Goal: Task Accomplishment & Management: Manage account settings

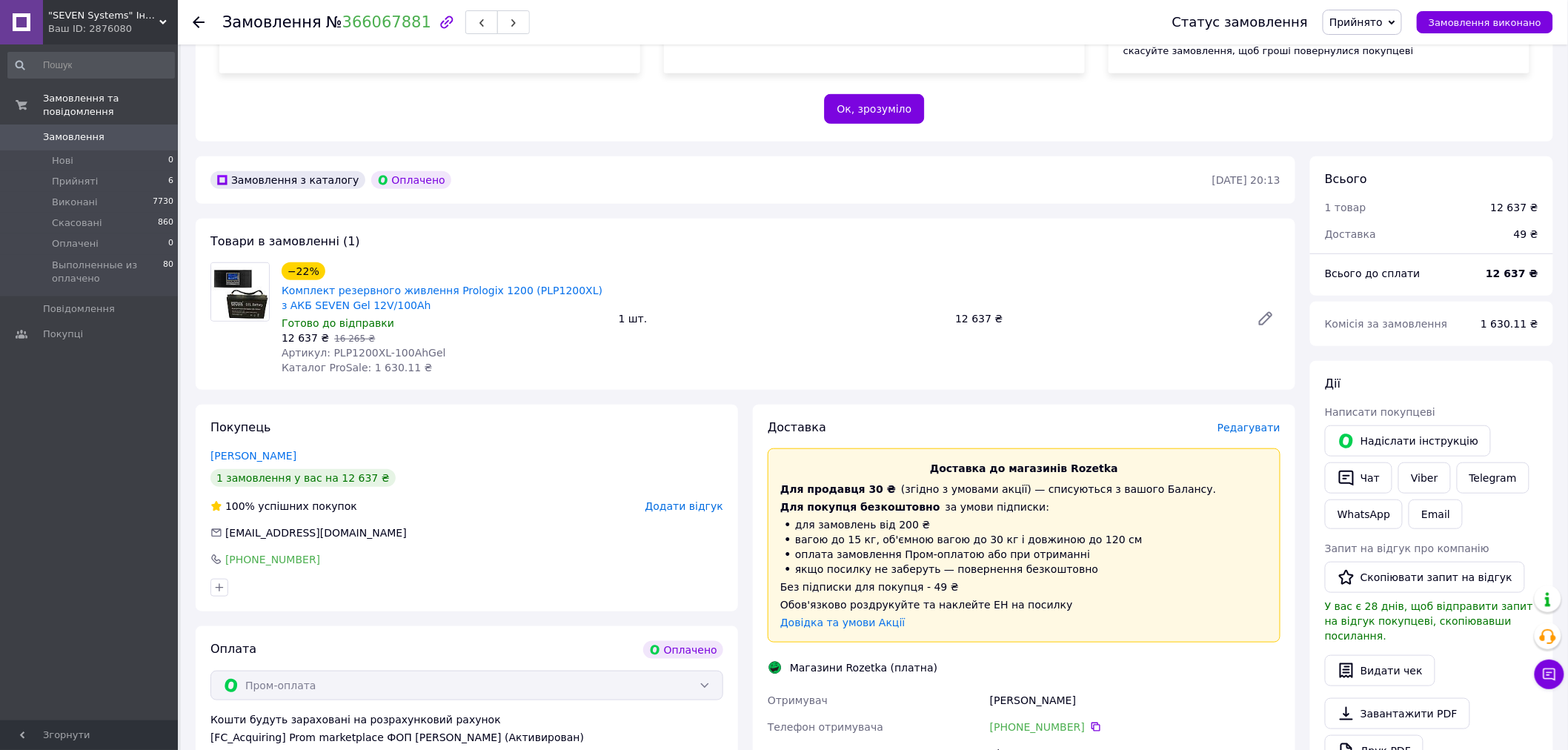
scroll to position [165, 0]
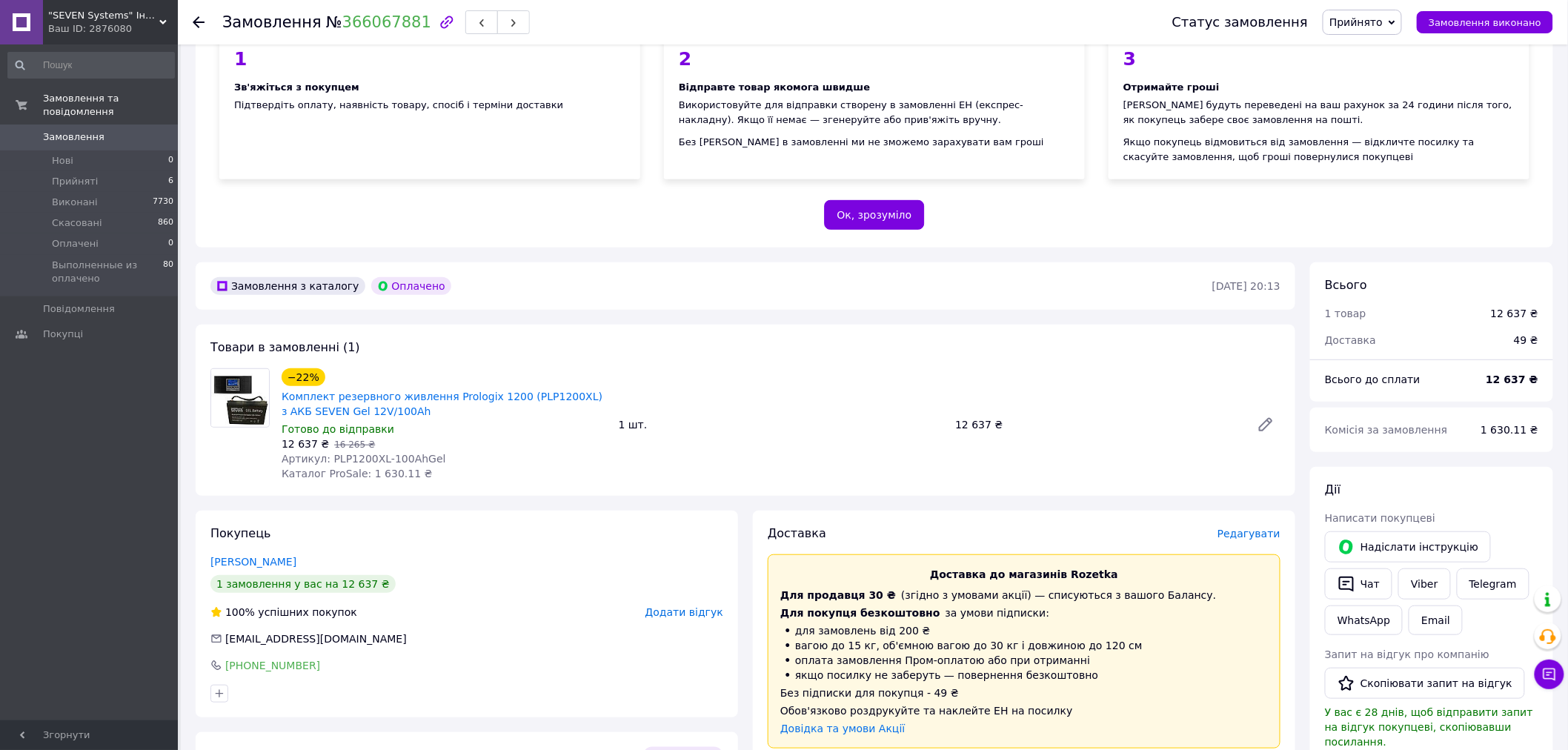
click at [1216, 208] on div "Пром-оплата з виплатою на картку працює як P2P переказ (з картки на картку) з о…" at bounding box center [874, 86] width 1357 height 323
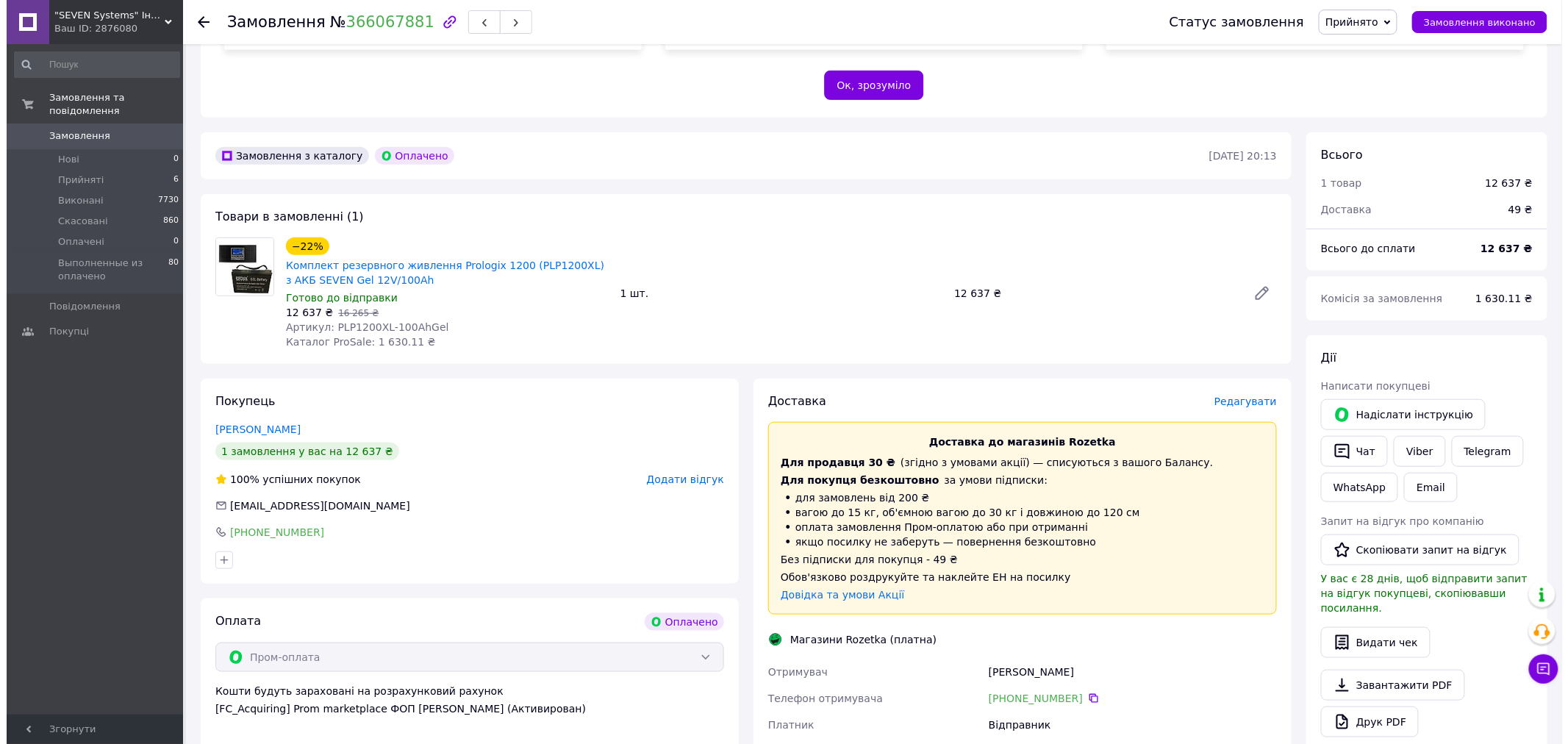
scroll to position [490, 0]
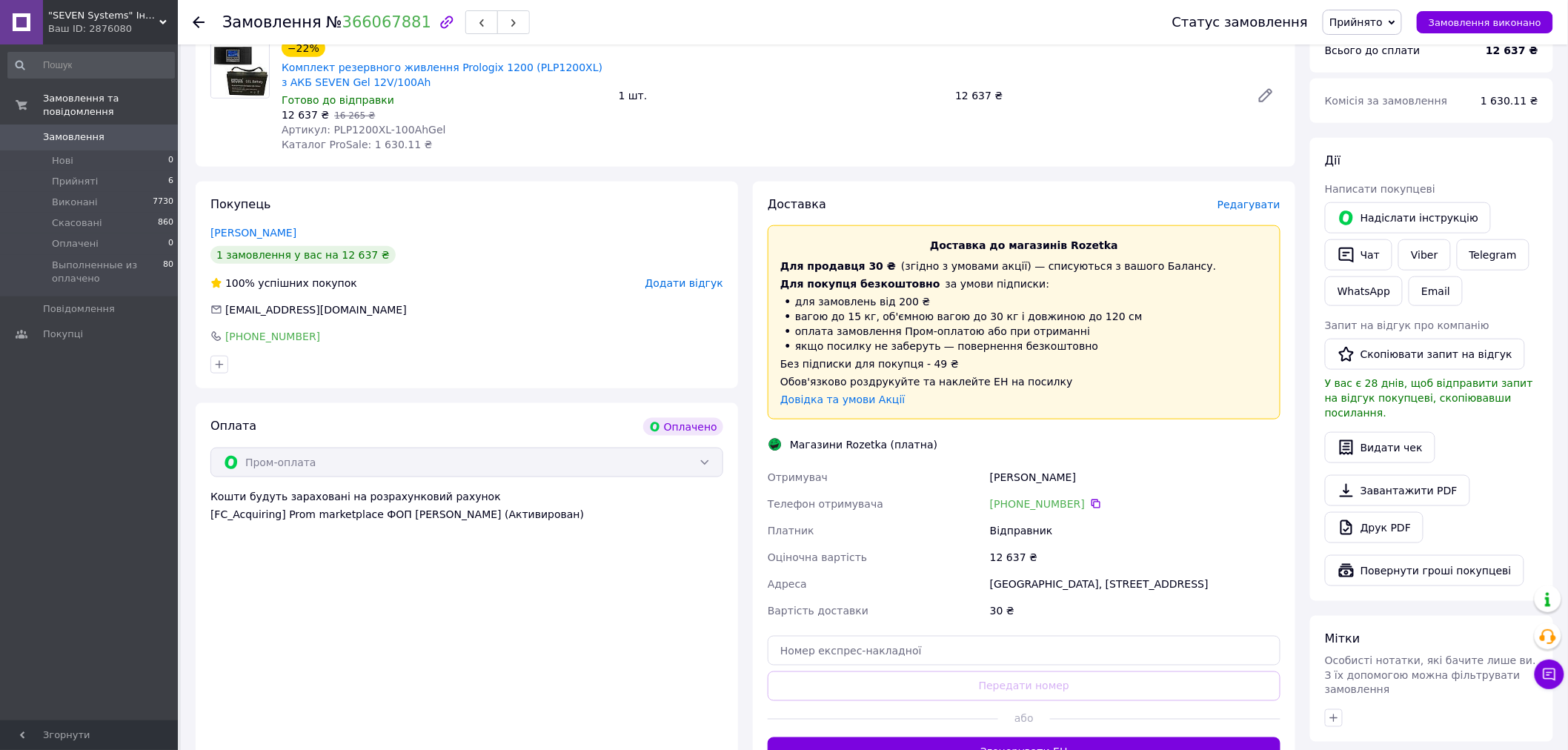
click at [1267, 198] on span "Редагувати" at bounding box center [1248, 204] width 63 height 12
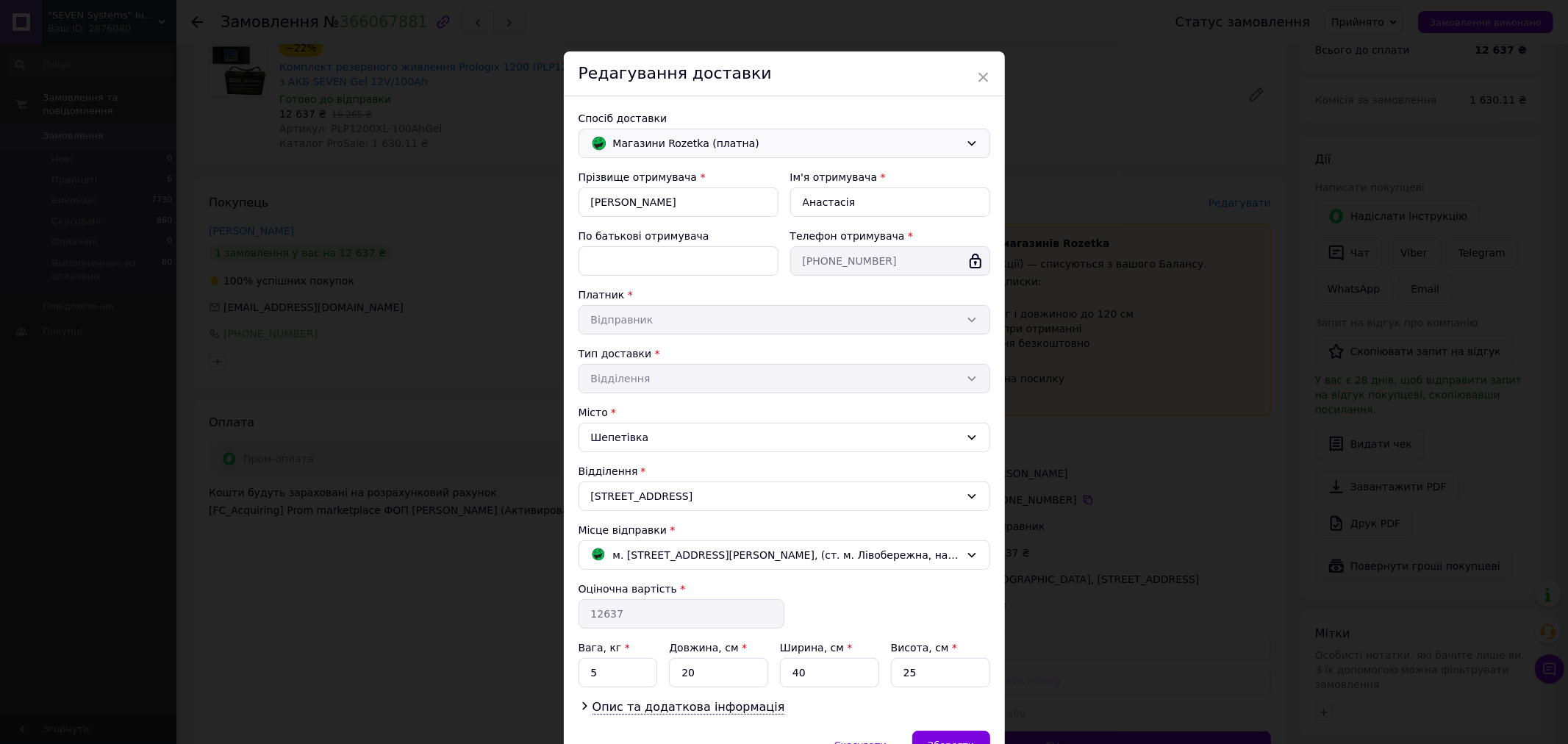
click at [716, 143] on span "Магазини Rozetka (платна)" at bounding box center [786, 143] width 347 height 16
click at [701, 180] on span "Нова Пошта (безкоштовно від 3000 ₴)" at bounding box center [794, 175] width 365 height 14
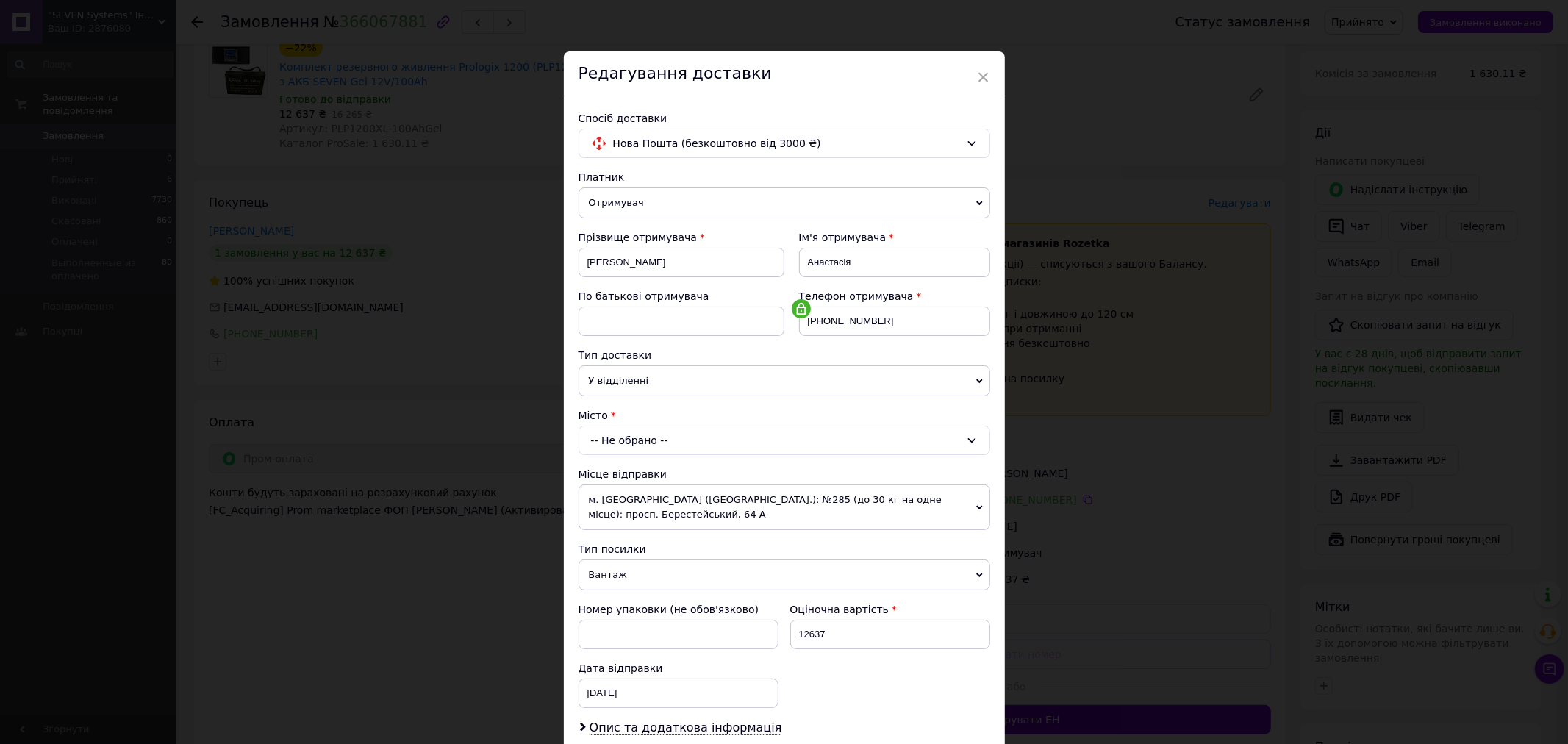
click at [655, 443] on div "-- Не обрано --" at bounding box center [784, 440] width 412 height 30
type input "[PERSON_NAME]"
click at [637, 500] on li "[PERSON_NAME] івка" at bounding box center [784, 502] width 410 height 24
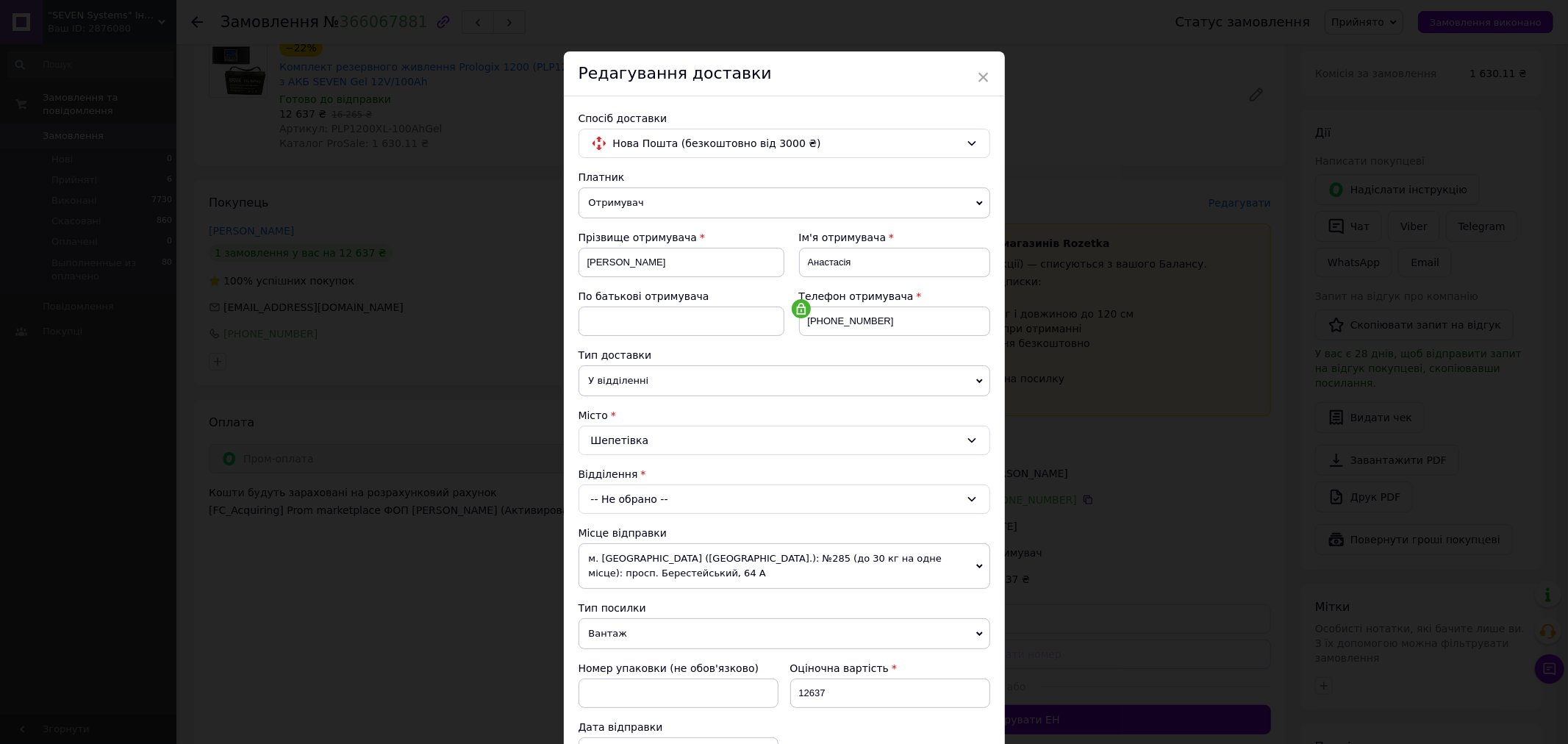
click at [635, 507] on div "-- Не обрано --" at bounding box center [784, 499] width 412 height 30
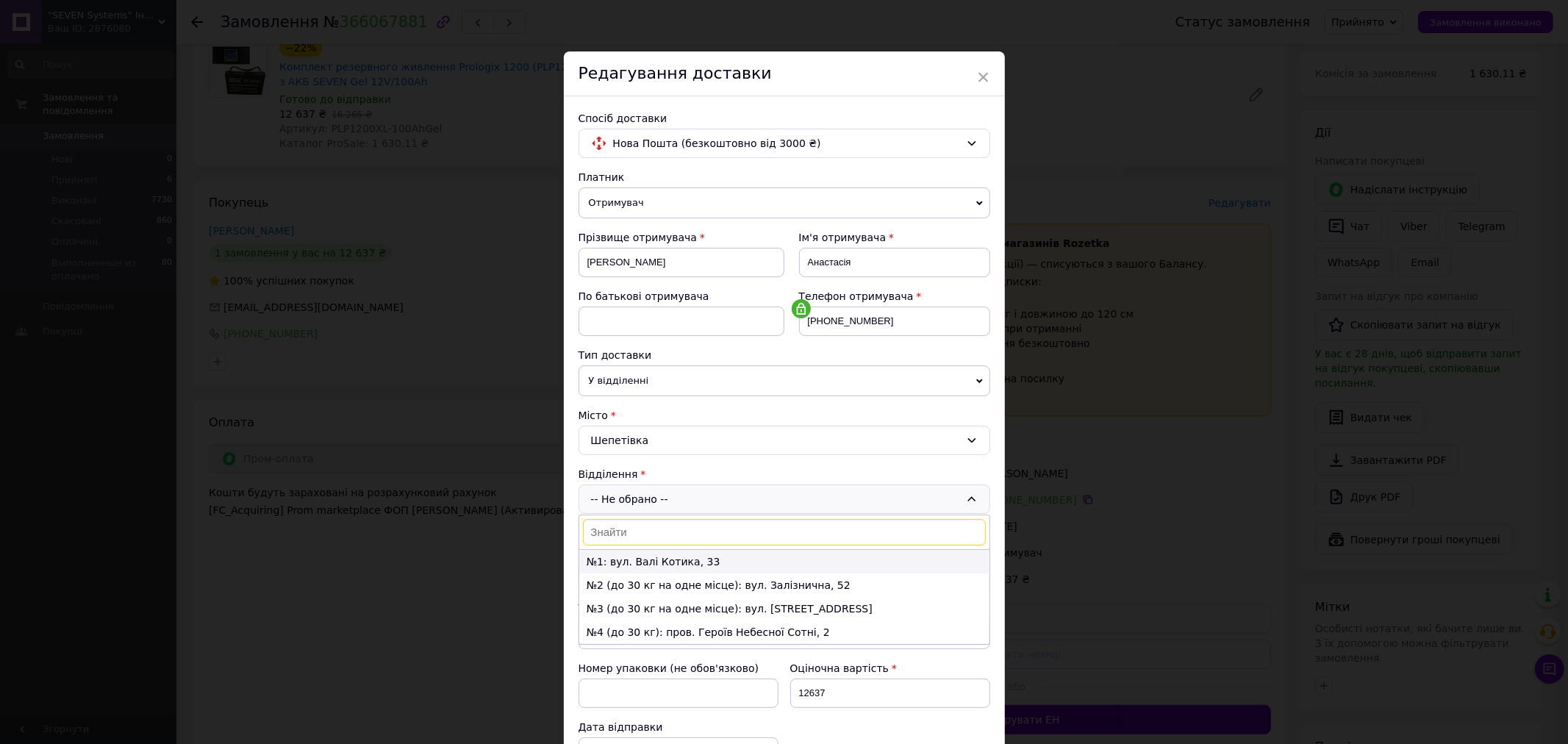
click at [629, 560] on li "№1: вул. Валі Котика, 33" at bounding box center [784, 562] width 410 height 24
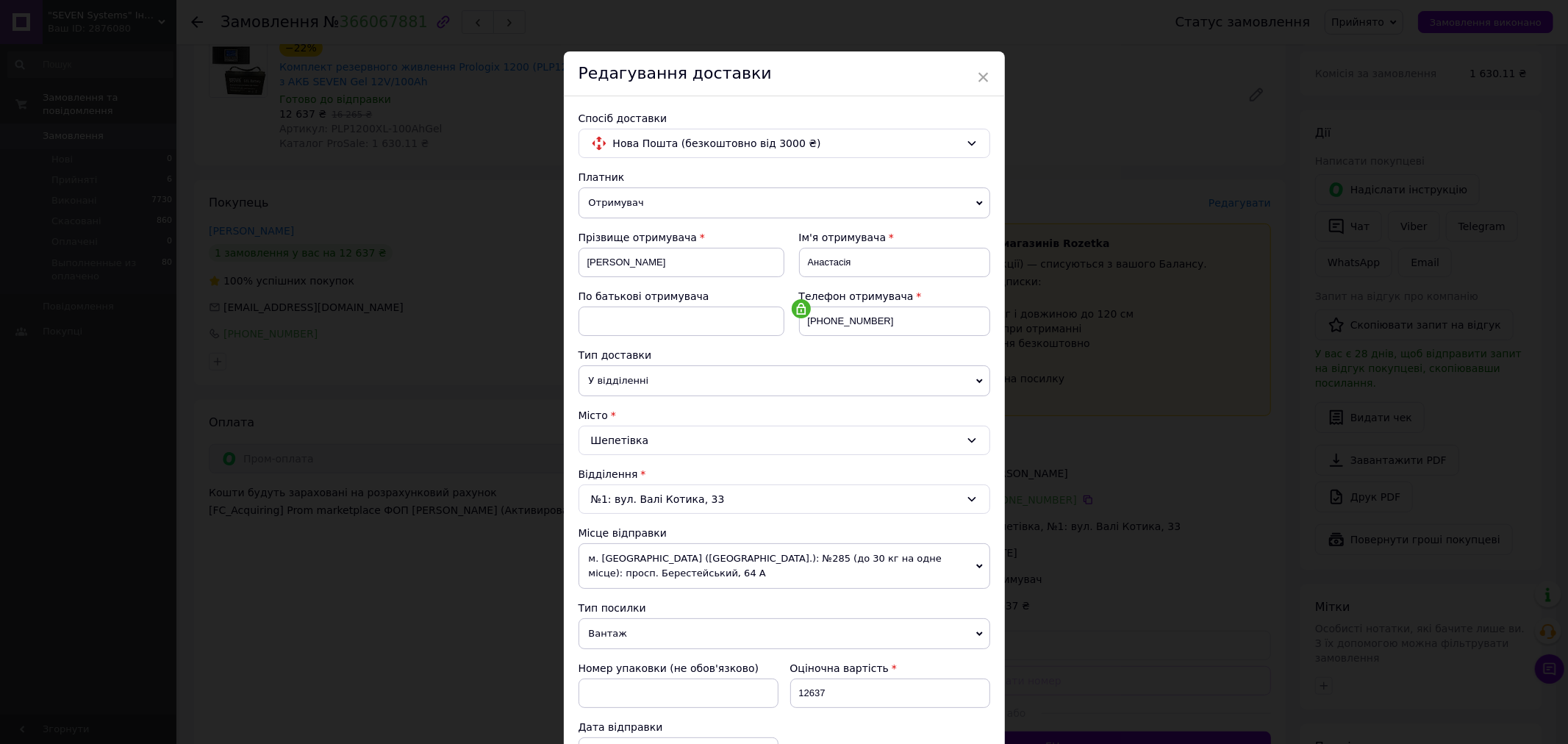
scroll to position [81, 0]
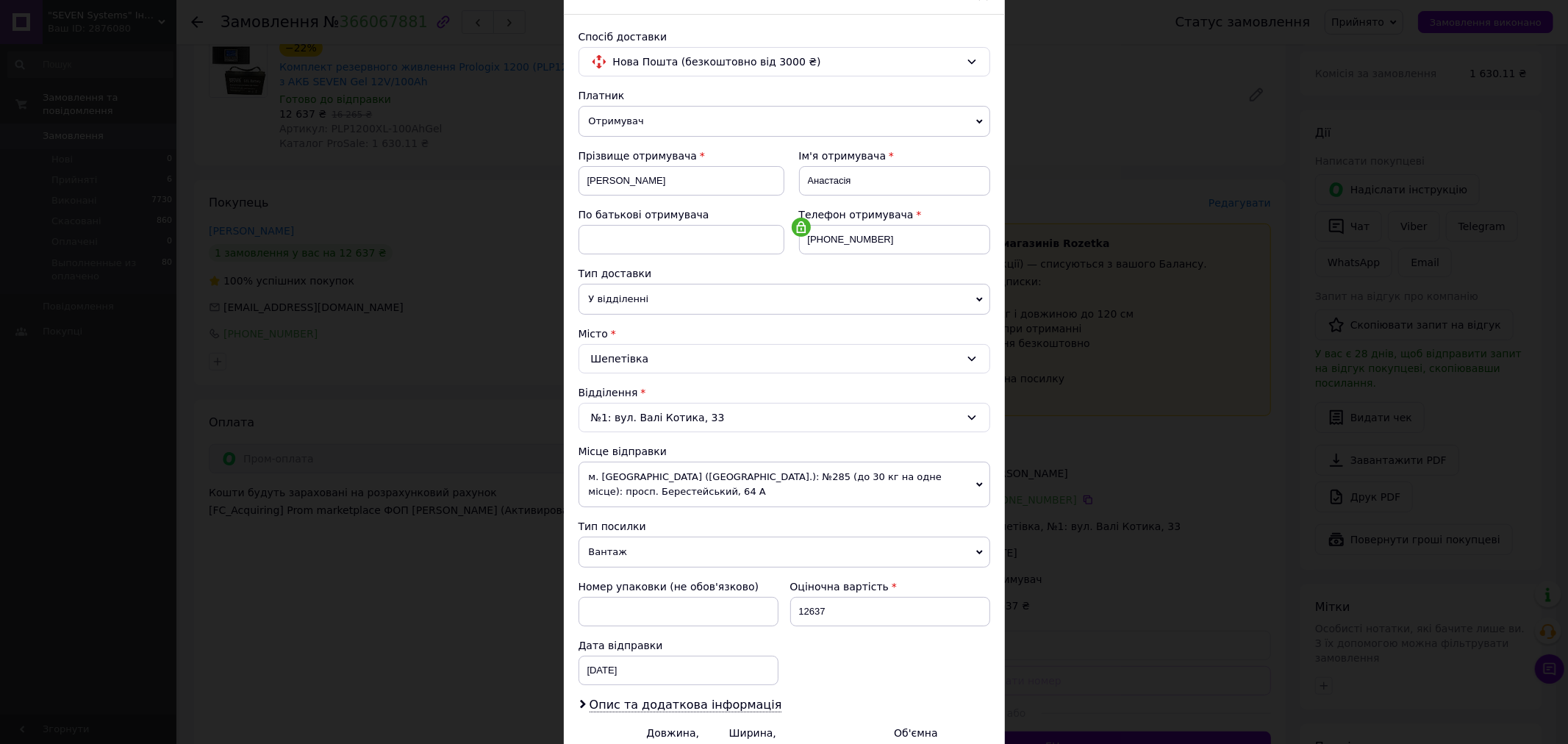
click at [739, 488] on span "м. [GEOGRAPHIC_DATA] ([GEOGRAPHIC_DATA].): №285 (до 30 кг на одне місце): просп…" at bounding box center [784, 484] width 412 height 46
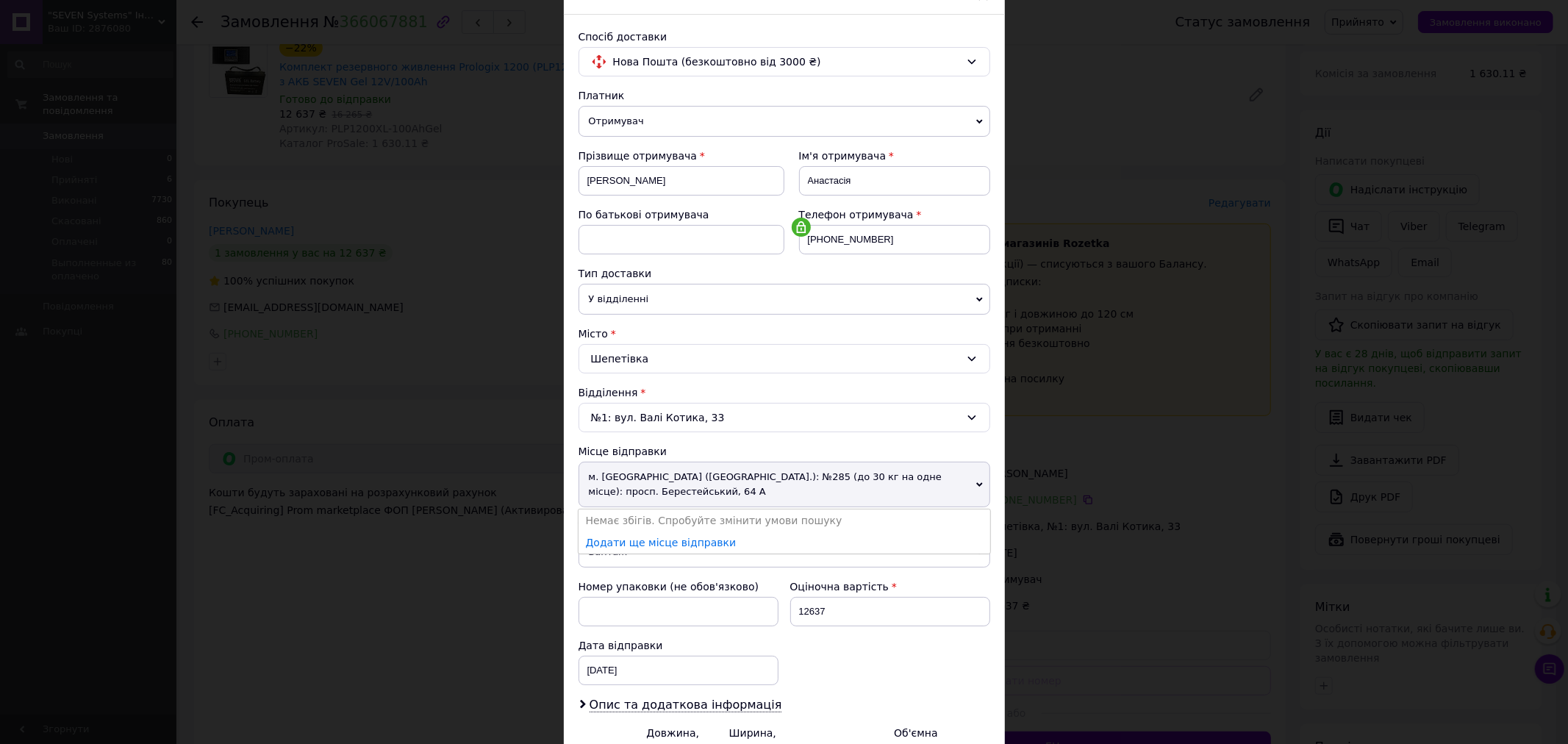
click at [739, 488] on span "м. [GEOGRAPHIC_DATA] ([GEOGRAPHIC_DATA].): №285 (до 30 кг на одне місце): просп…" at bounding box center [784, 484] width 412 height 46
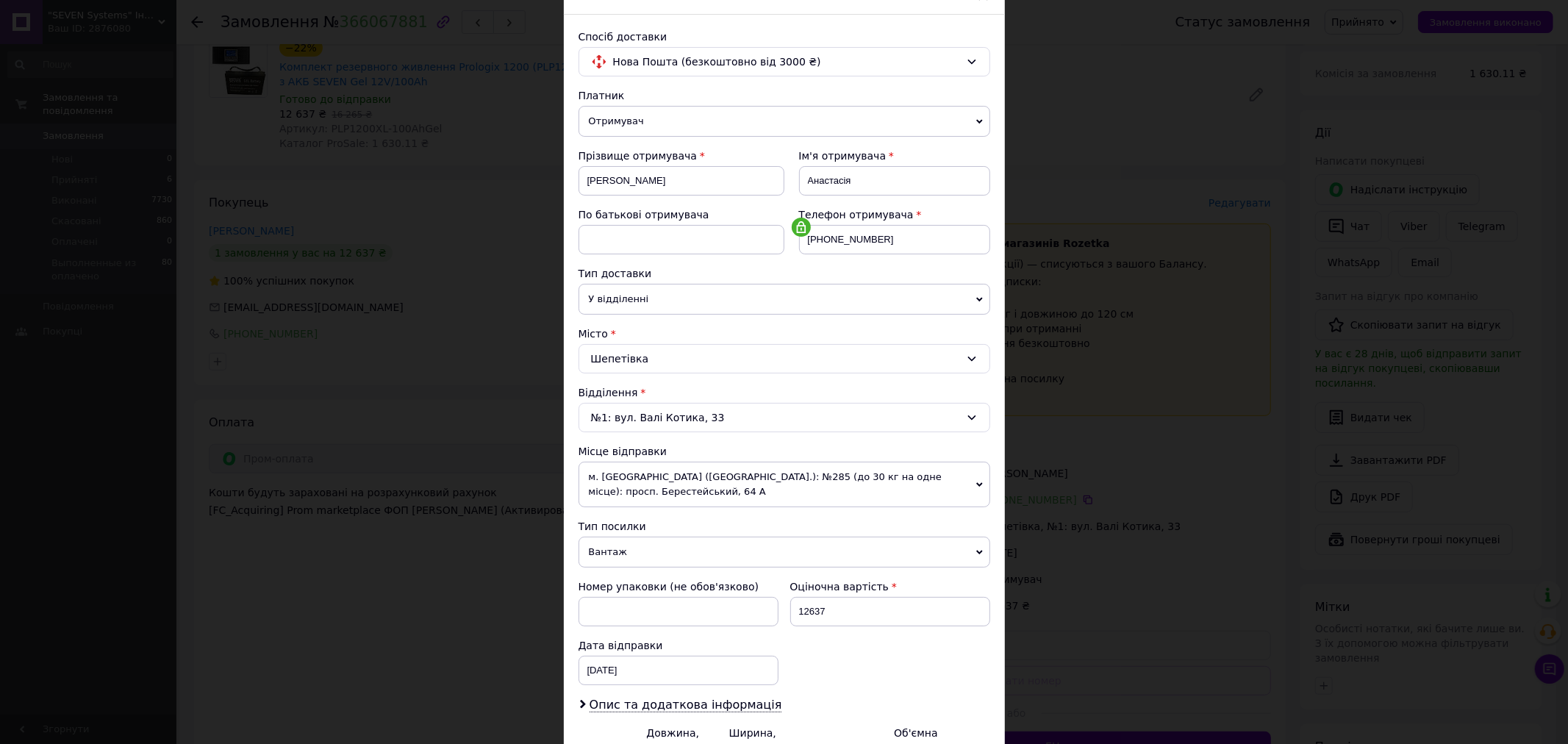
scroll to position [163, 0]
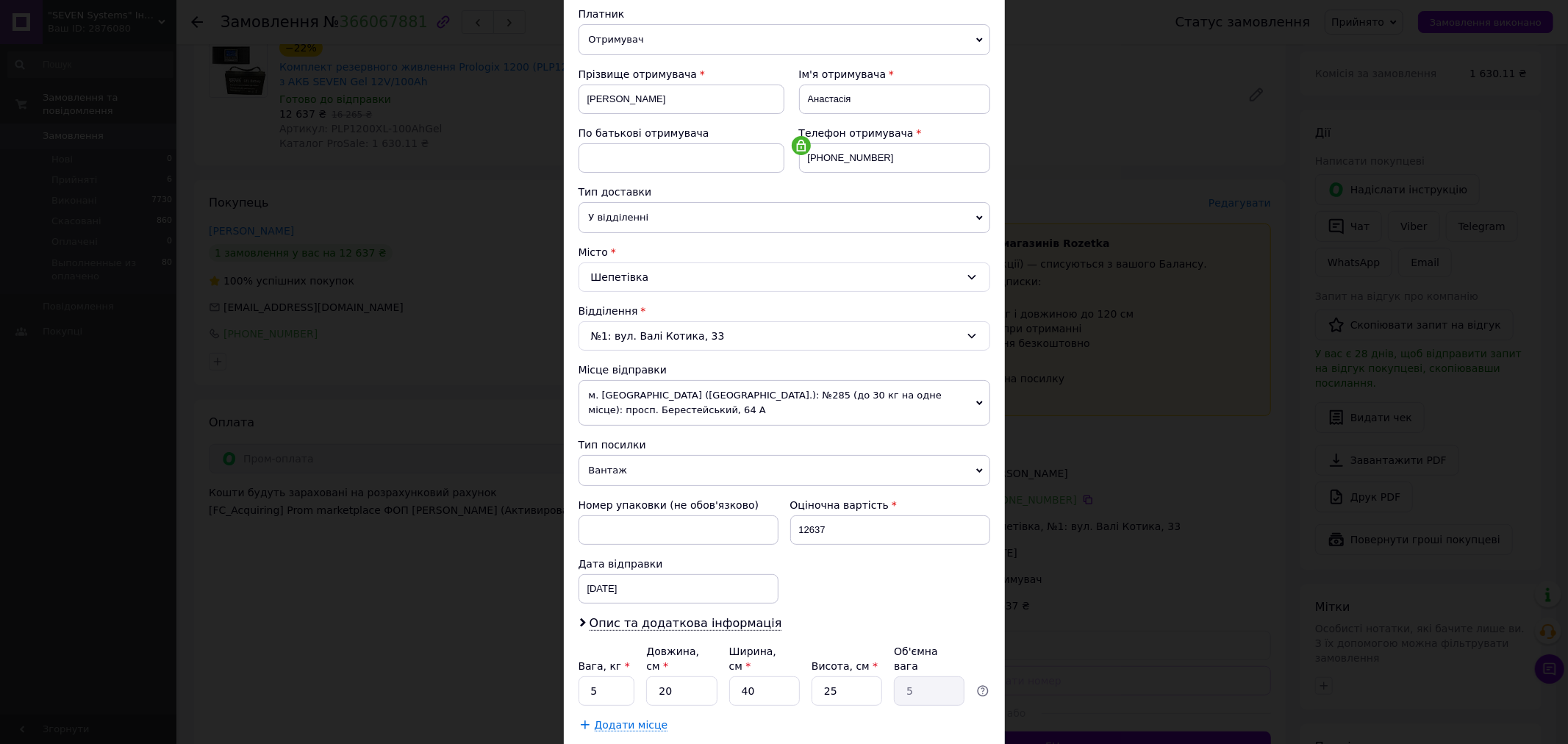
click at [928, 574] on div "Номер упаковки (не обов'язково) Оціночна вартість 12637 Дата відправки [DATE] <…" at bounding box center [784, 550] width 423 height 117
click at [662, 402] on span "м. [GEOGRAPHIC_DATA] ([GEOGRAPHIC_DATA].): №285 (до 30 кг на одне місце): просп…" at bounding box center [784, 403] width 412 height 46
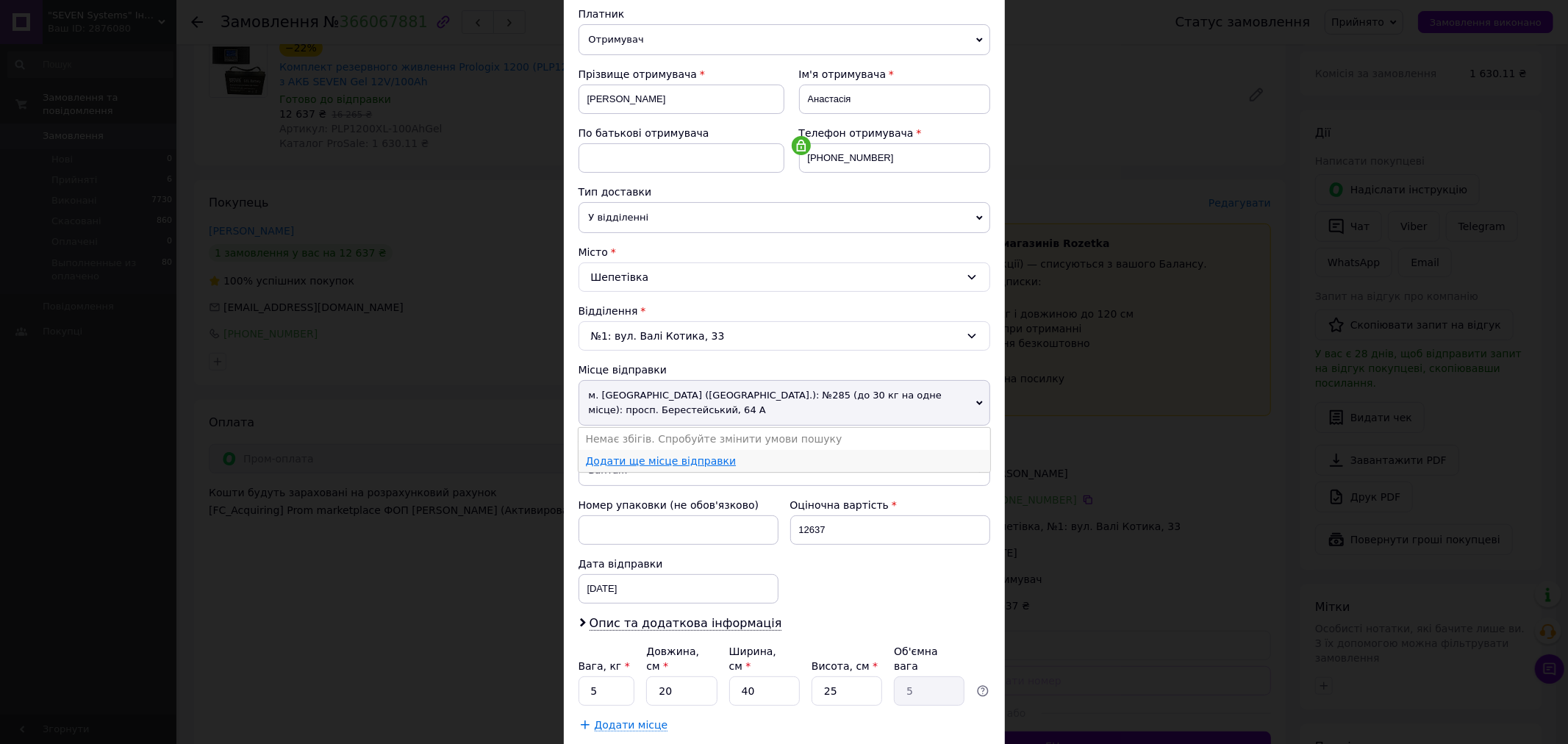
click at [659, 455] on link "Додати ще місце відправки" at bounding box center [661, 460] width 151 height 11
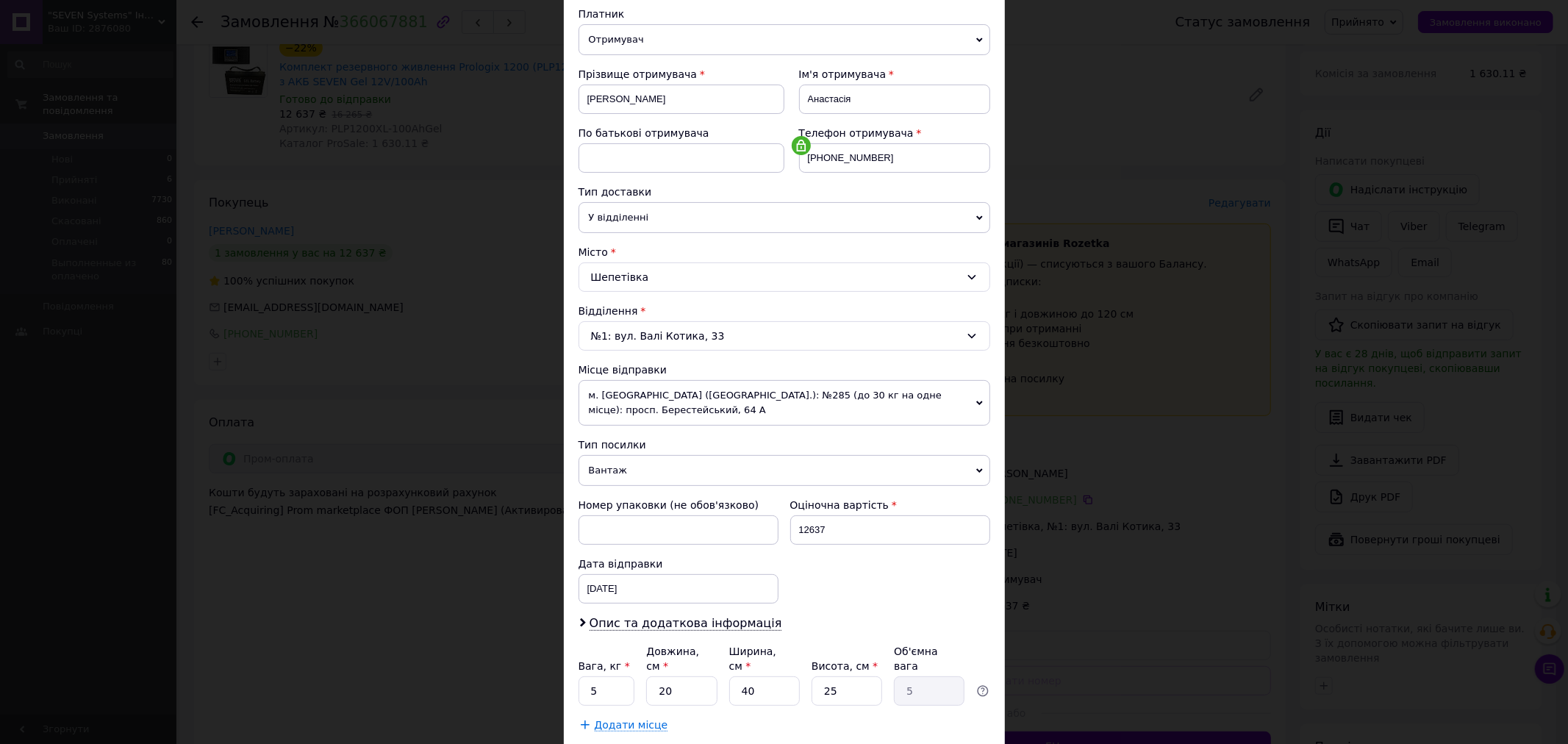
click at [685, 388] on span "м. [GEOGRAPHIC_DATA] ([GEOGRAPHIC_DATA].): №285 (до 30 кг на одне місце): просп…" at bounding box center [784, 403] width 412 height 46
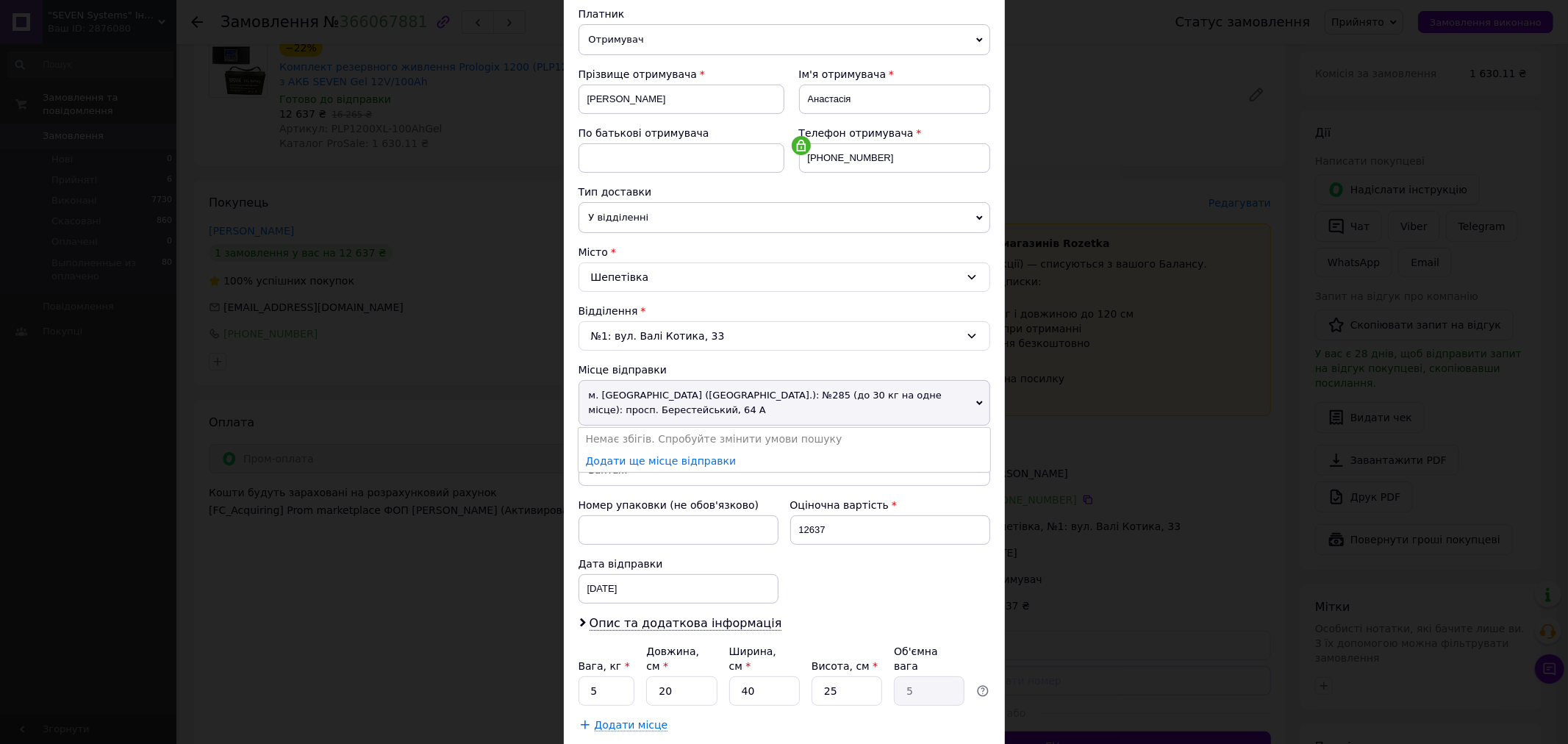
click at [658, 388] on span "м. [GEOGRAPHIC_DATA] ([GEOGRAPHIC_DATA].): №285 (до 30 кг на одне місце): просп…" at bounding box center [784, 403] width 412 height 46
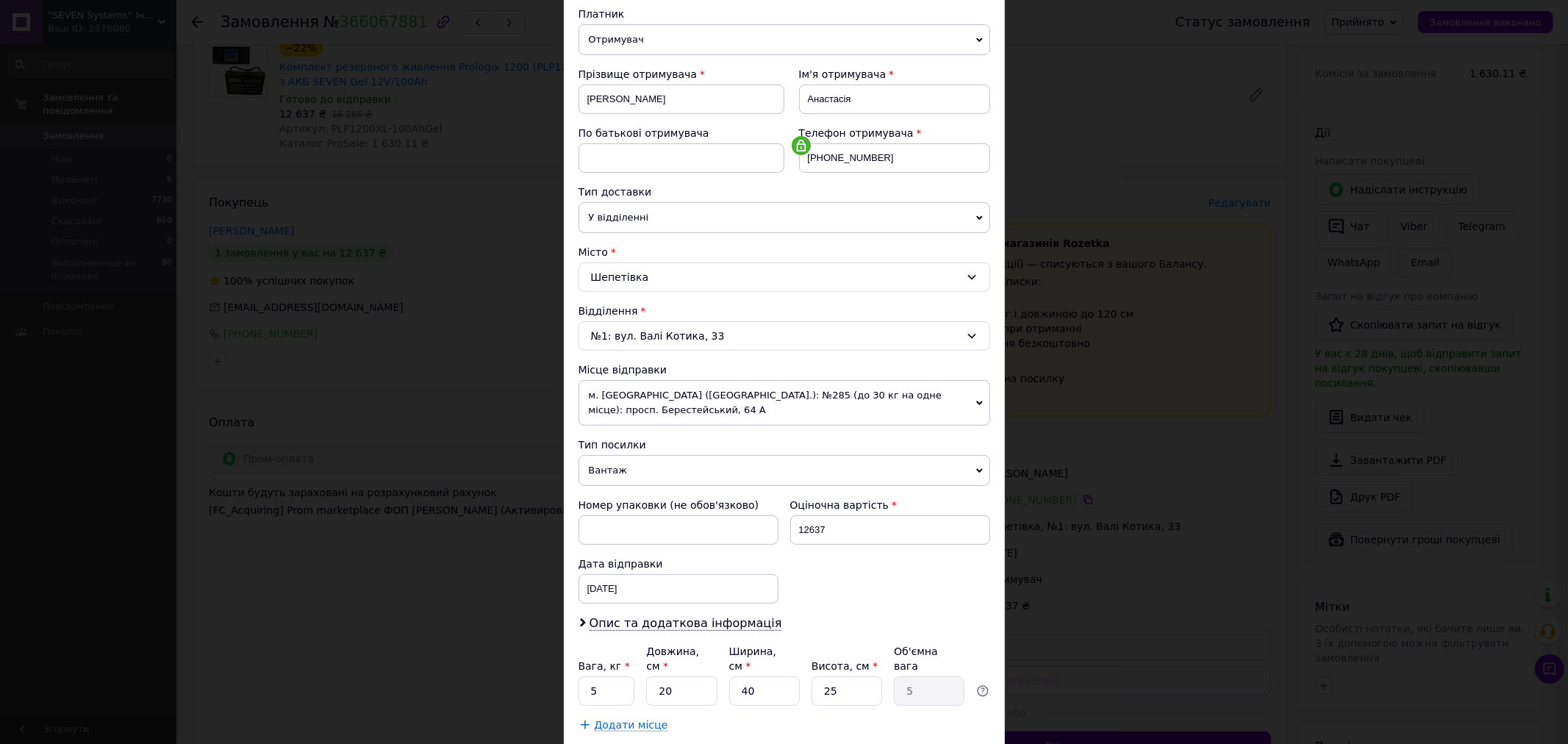
click at [658, 388] on span "м. [GEOGRAPHIC_DATA] ([GEOGRAPHIC_DATA].): №285 (до 30 кг на одне місце): просп…" at bounding box center [784, 403] width 412 height 46
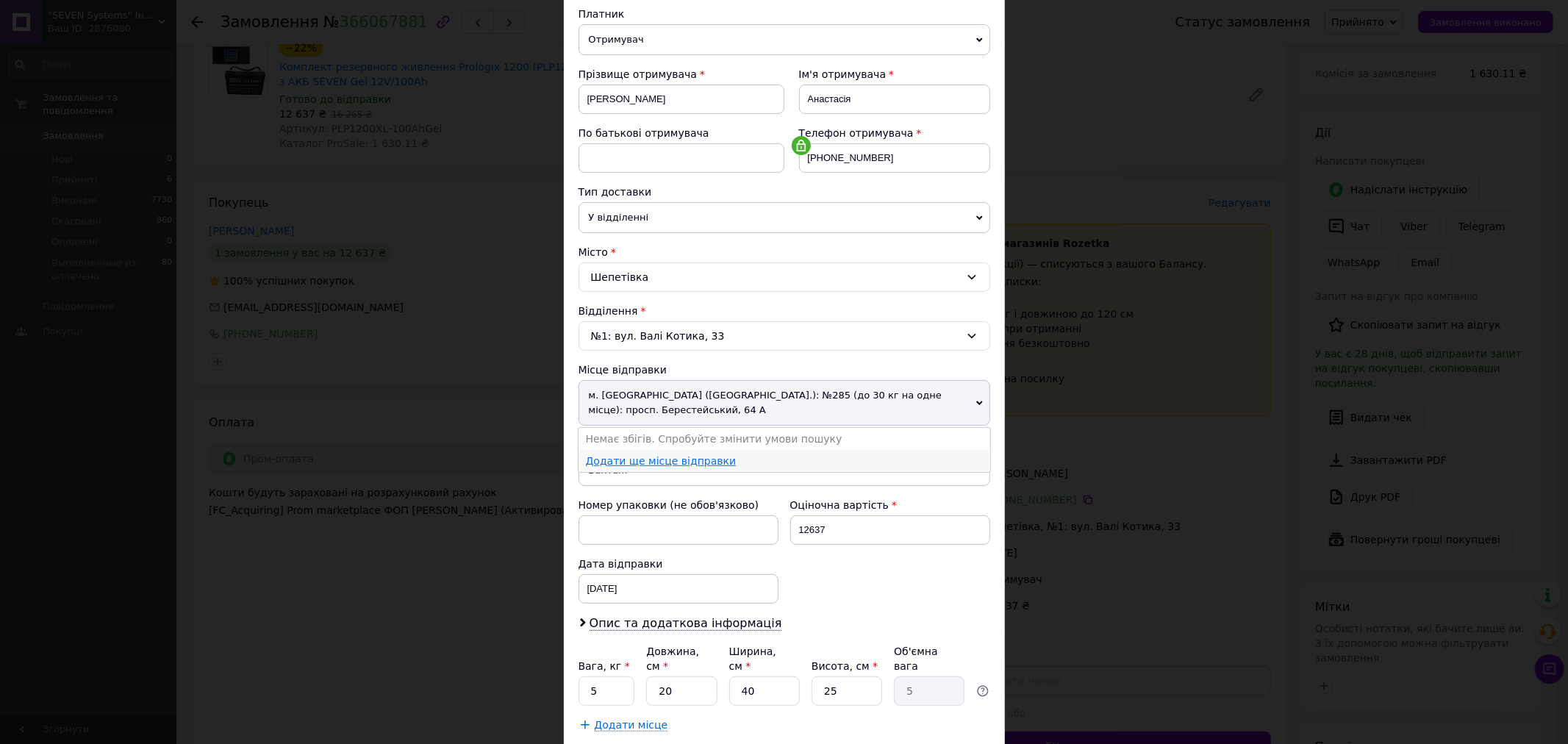
click at [646, 455] on link "Додати ще місце відправки" at bounding box center [661, 460] width 151 height 11
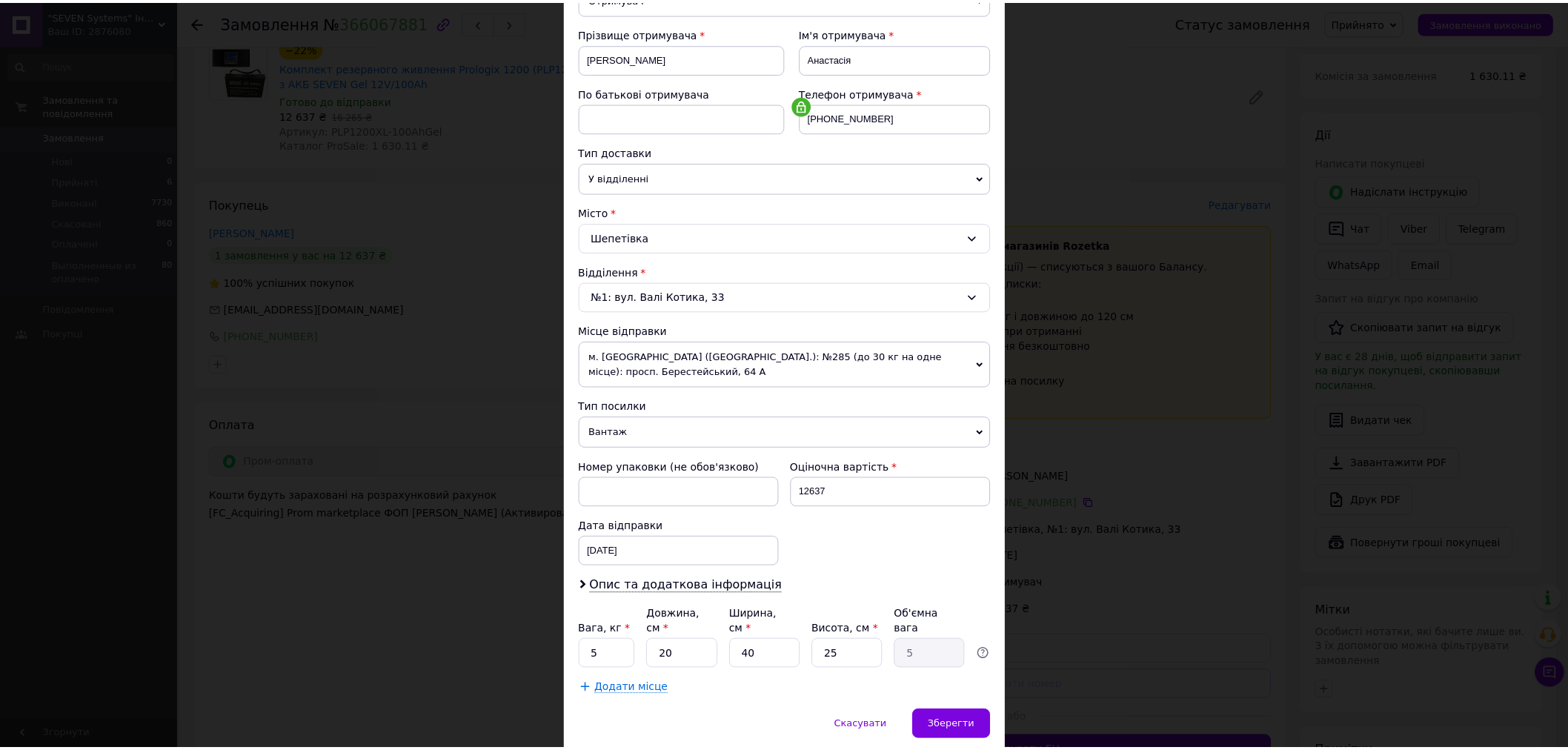
scroll to position [235, 0]
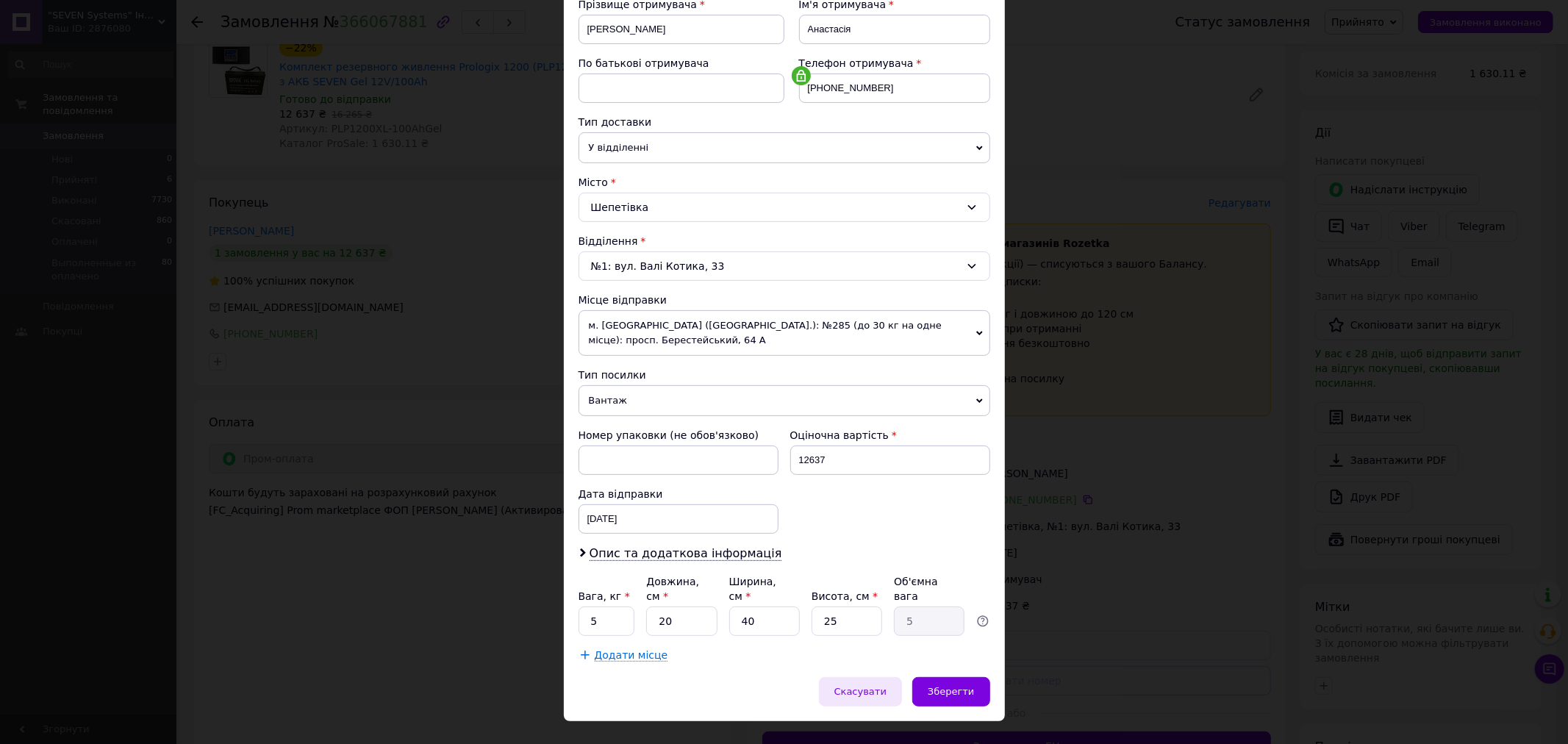
click at [873, 686] on span "Скасувати" at bounding box center [860, 691] width 53 height 11
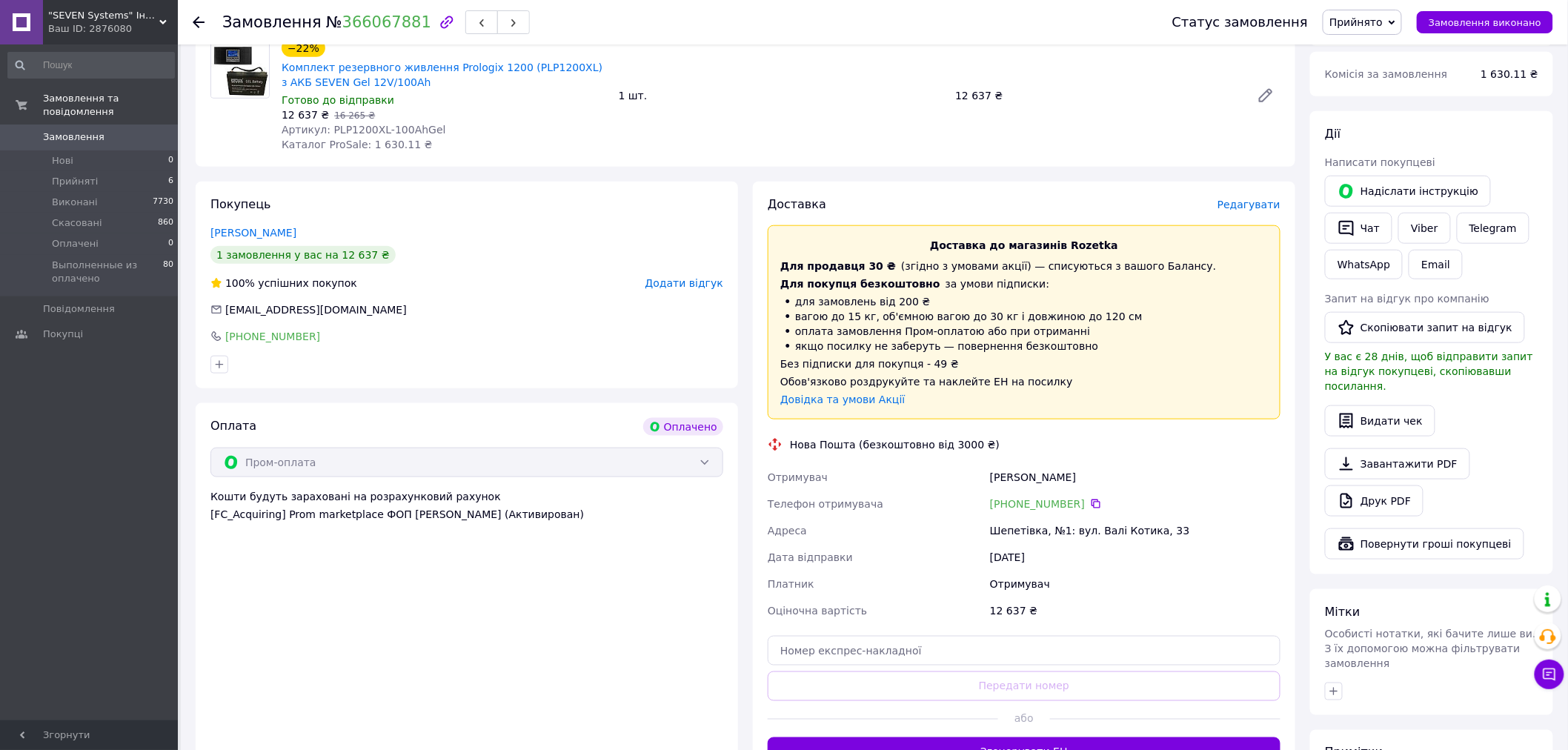
drag, startPoint x: 1213, startPoint y: 116, endPoint x: 697, endPoint y: 13, distance: 526.2
click at [1213, 116] on div "−22% Комплект резервного живлення Prologix 1200 (PLP1200XL) з АКБ SEVEN Gel 12V…" at bounding box center [781, 95] width 1011 height 118
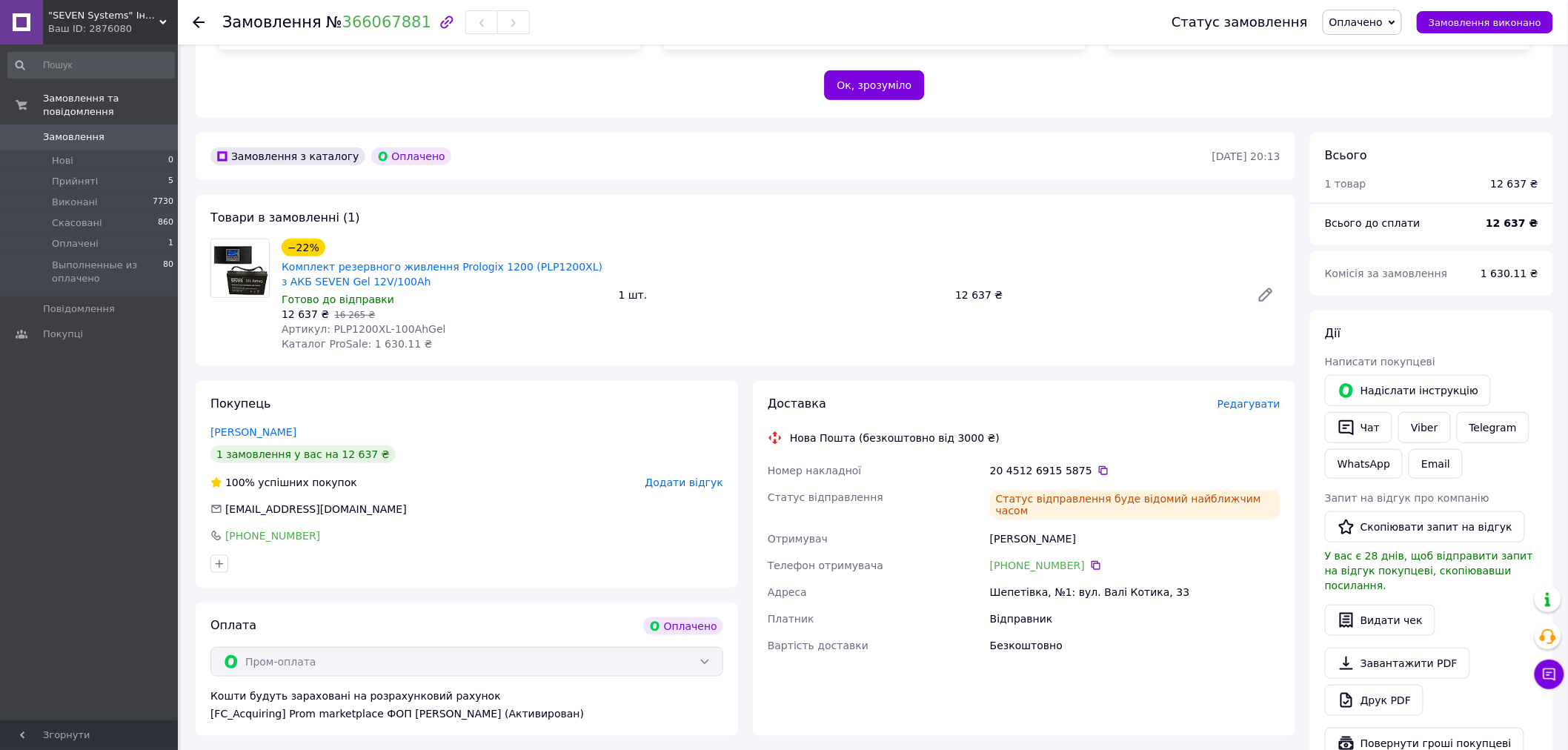
scroll to position [246, 0]
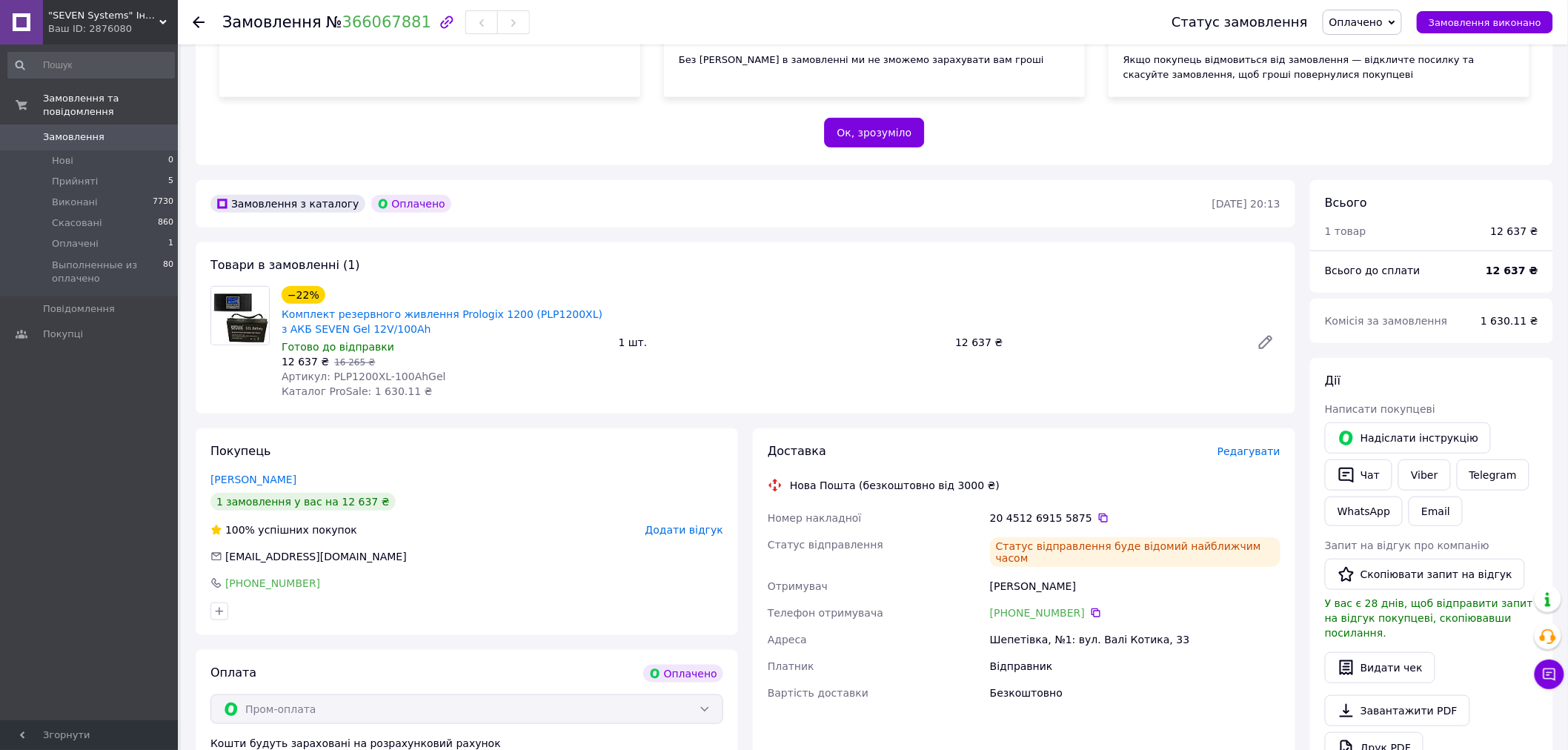
click at [1353, 126] on div "Пром-оплата з виплатою на картку працює як P2P переказ (з картки на картку) з о…" at bounding box center [874, 3] width 1357 height 323
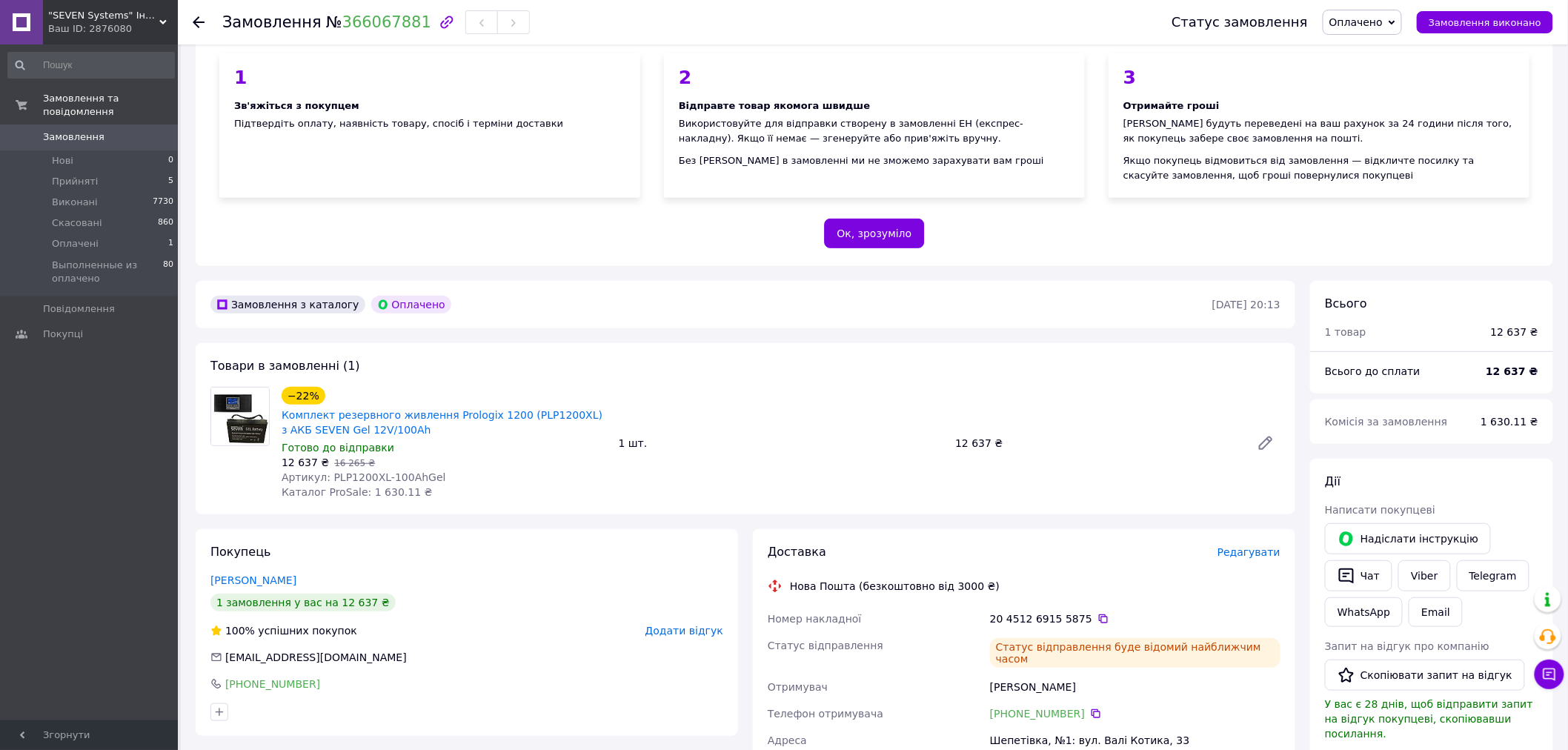
scroll to position [0, 0]
